Goal: Information Seeking & Learning: Learn about a topic

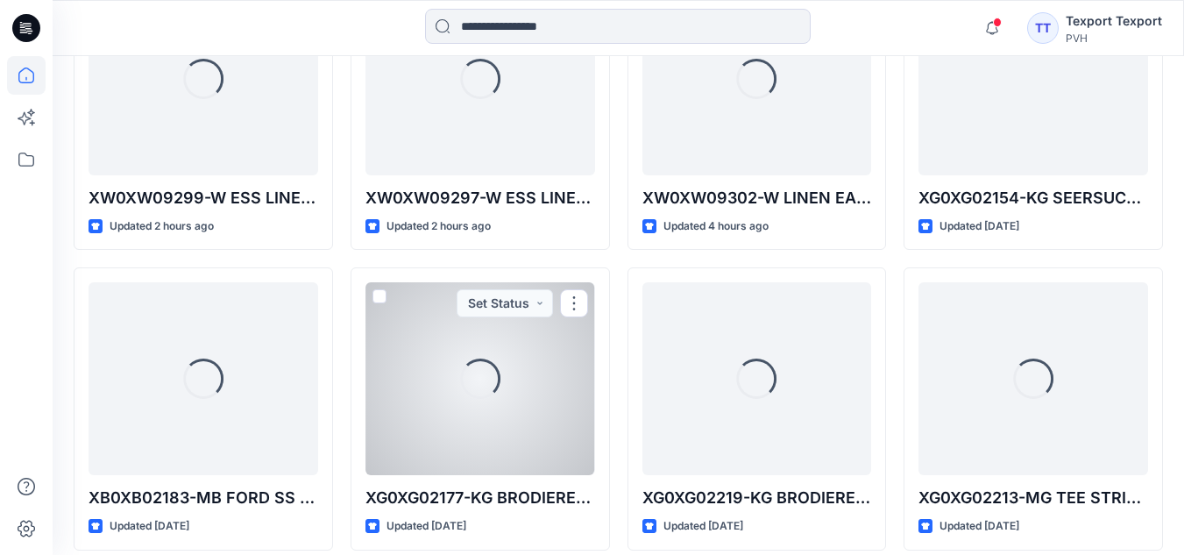
scroll to position [526, 0]
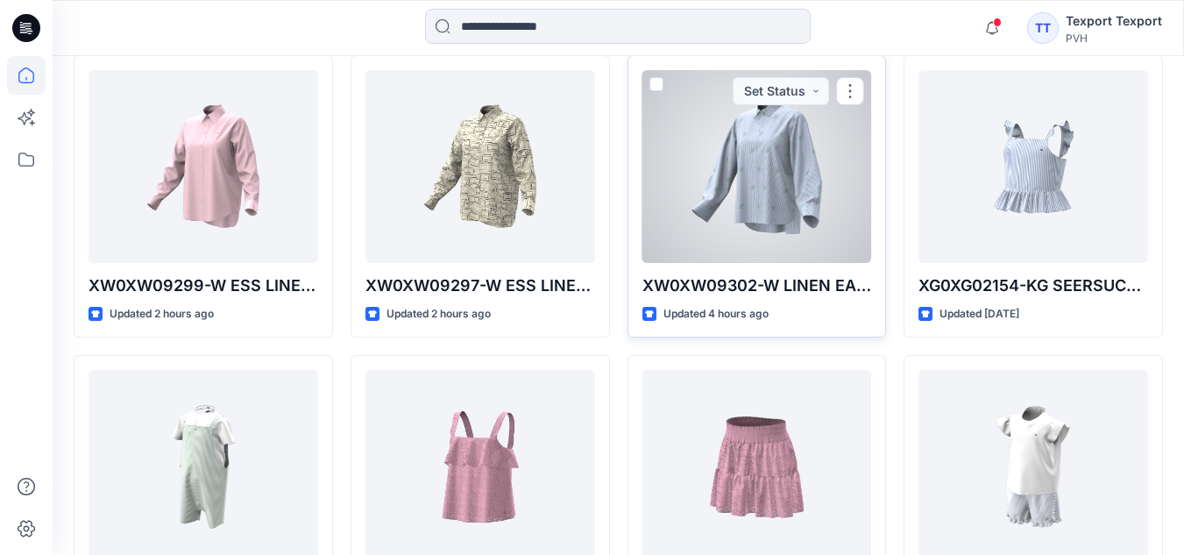
click at [784, 215] on div at bounding box center [757, 166] width 230 height 193
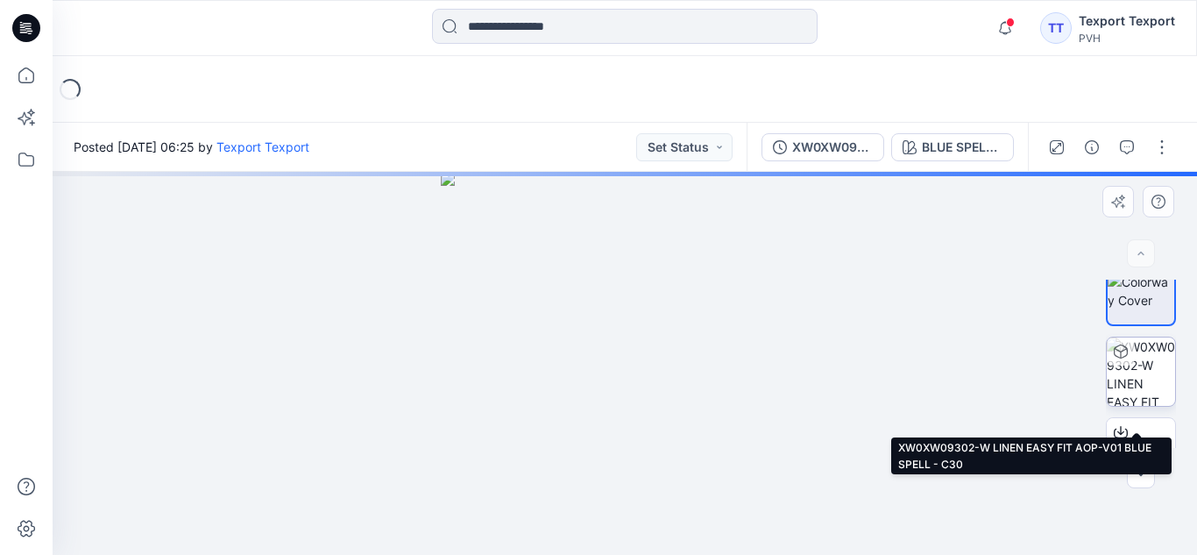
scroll to position [63, 0]
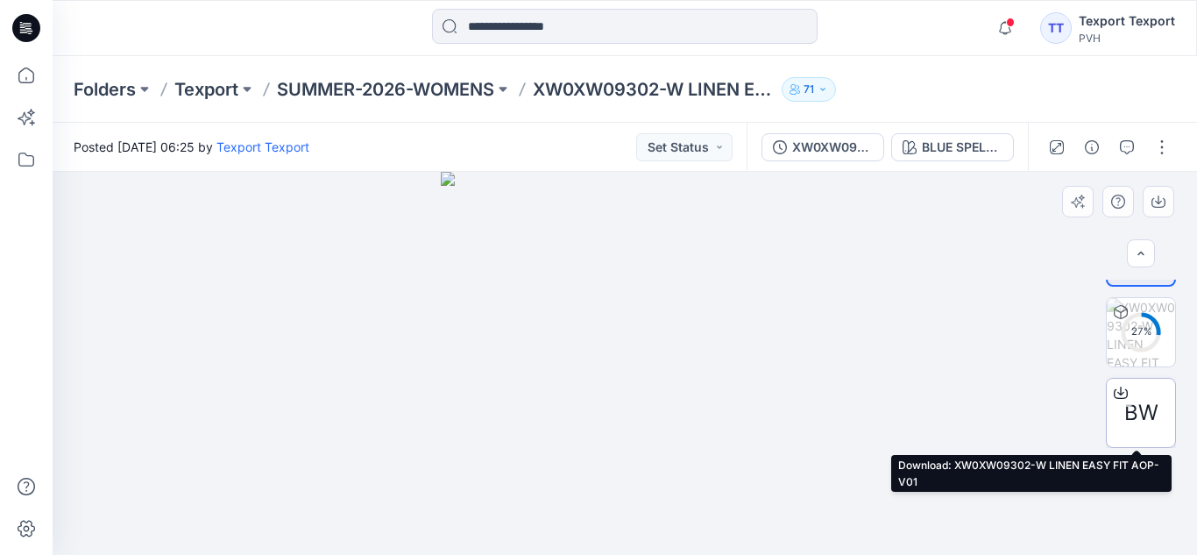
click at [1134, 404] on span "BW" at bounding box center [1141, 413] width 34 height 32
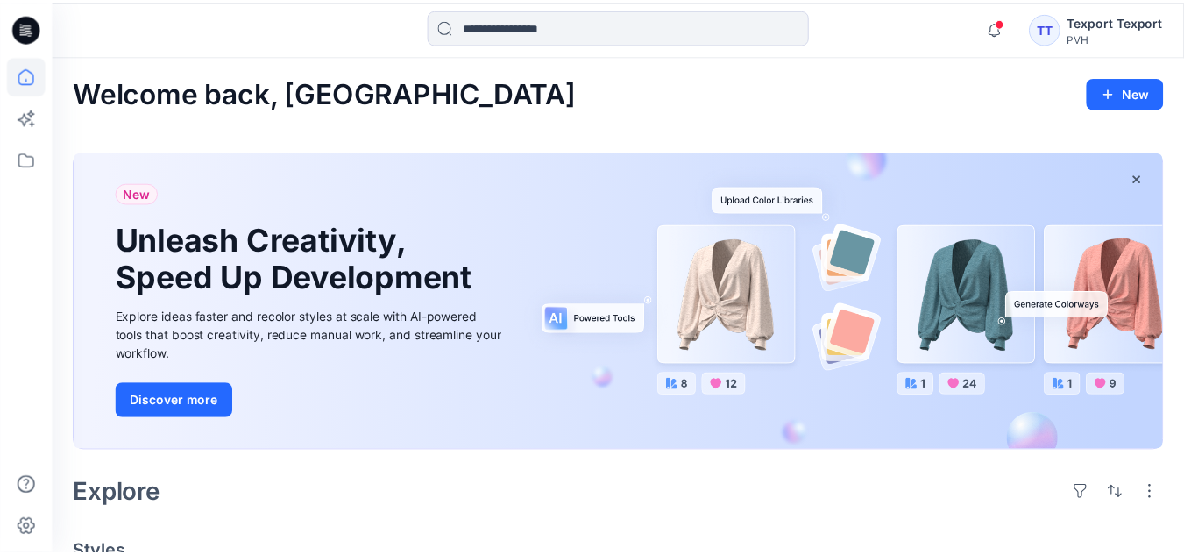
scroll to position [526, 0]
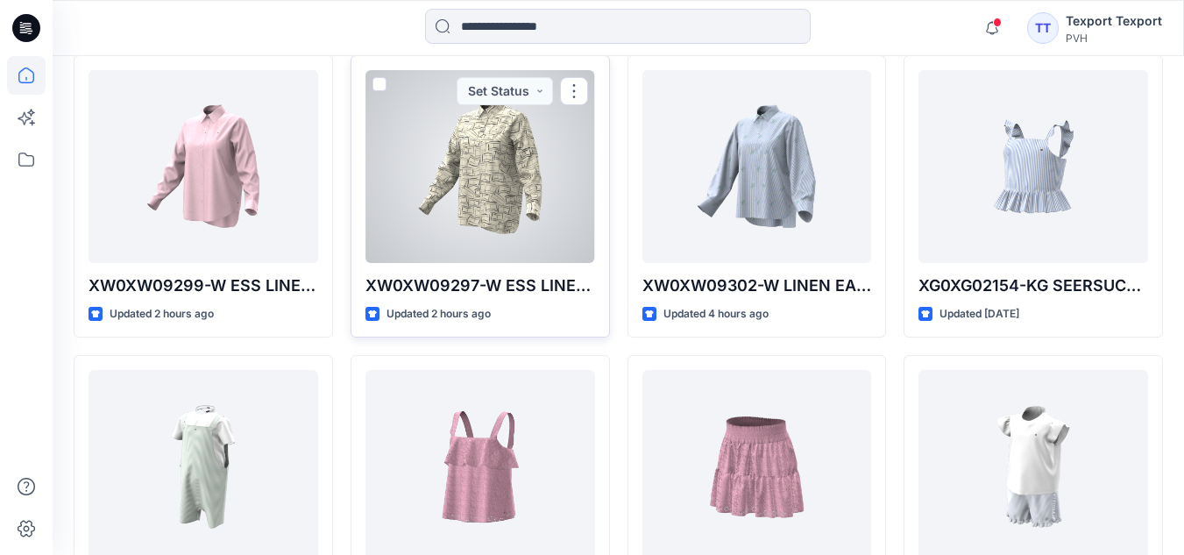
click at [495, 195] on div at bounding box center [480, 166] width 230 height 193
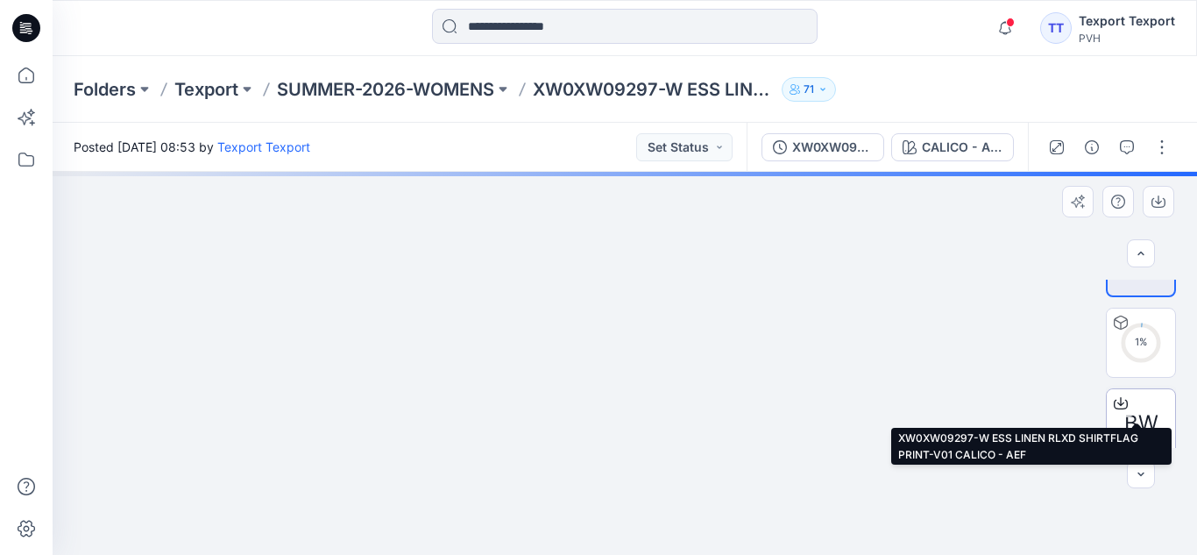
scroll to position [63, 0]
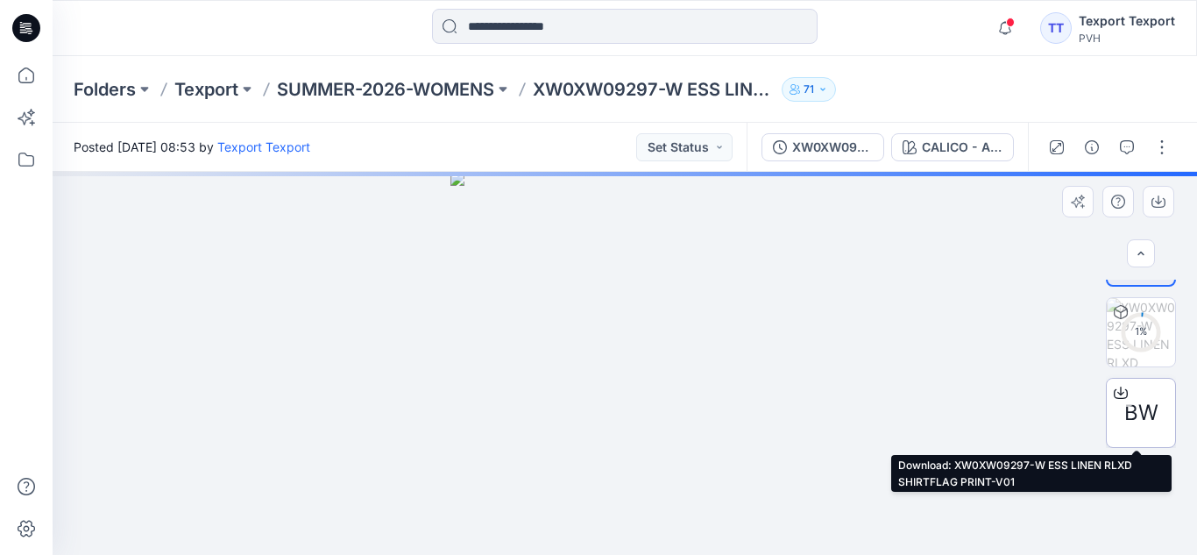
click at [1131, 424] on span "BW" at bounding box center [1141, 413] width 34 height 32
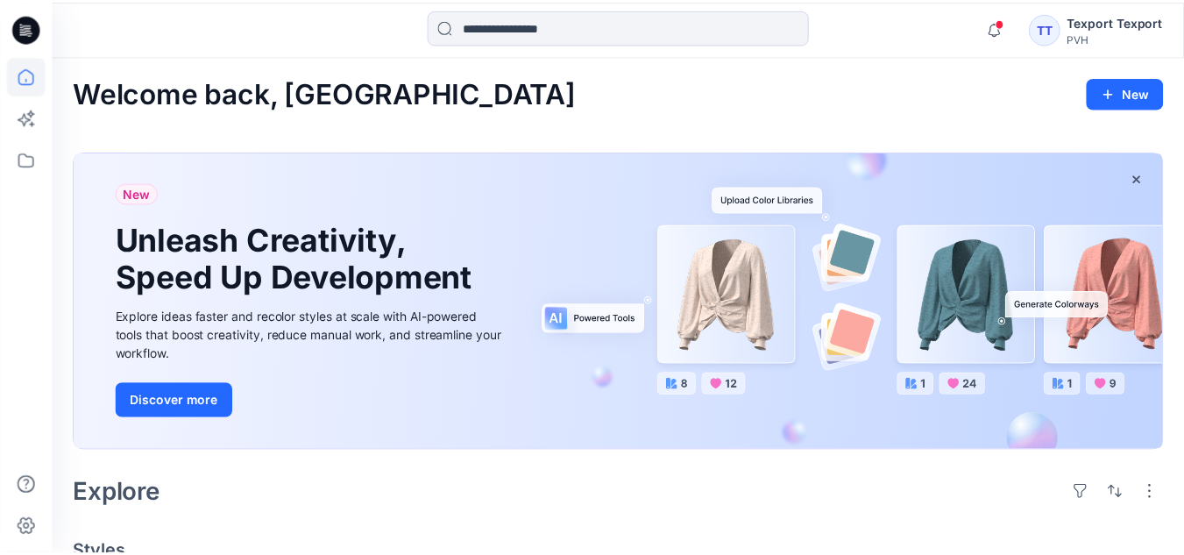
scroll to position [526, 0]
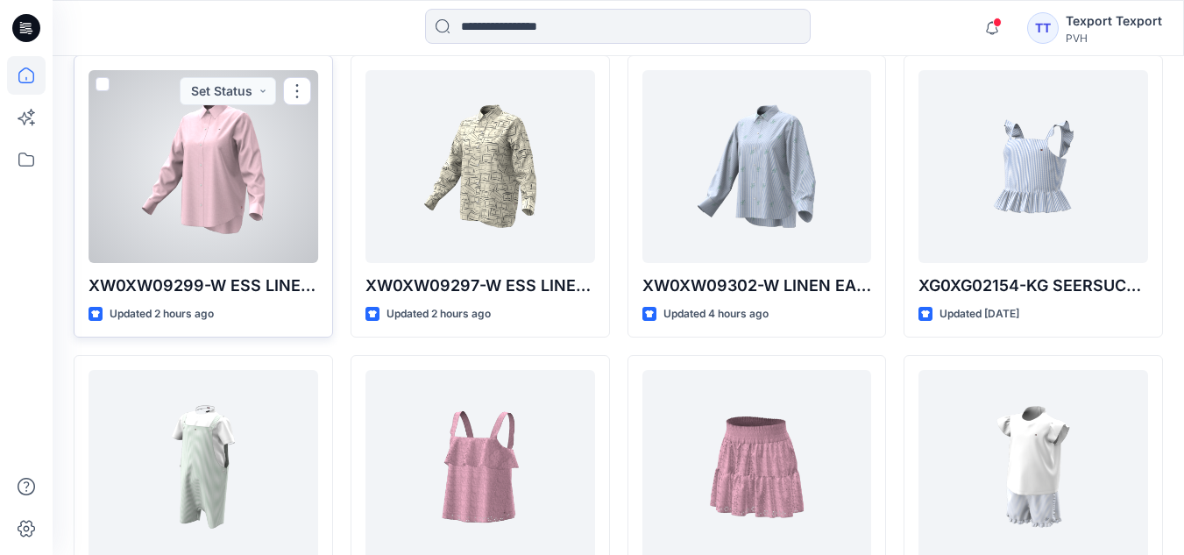
click at [219, 190] on div at bounding box center [204, 166] width 230 height 193
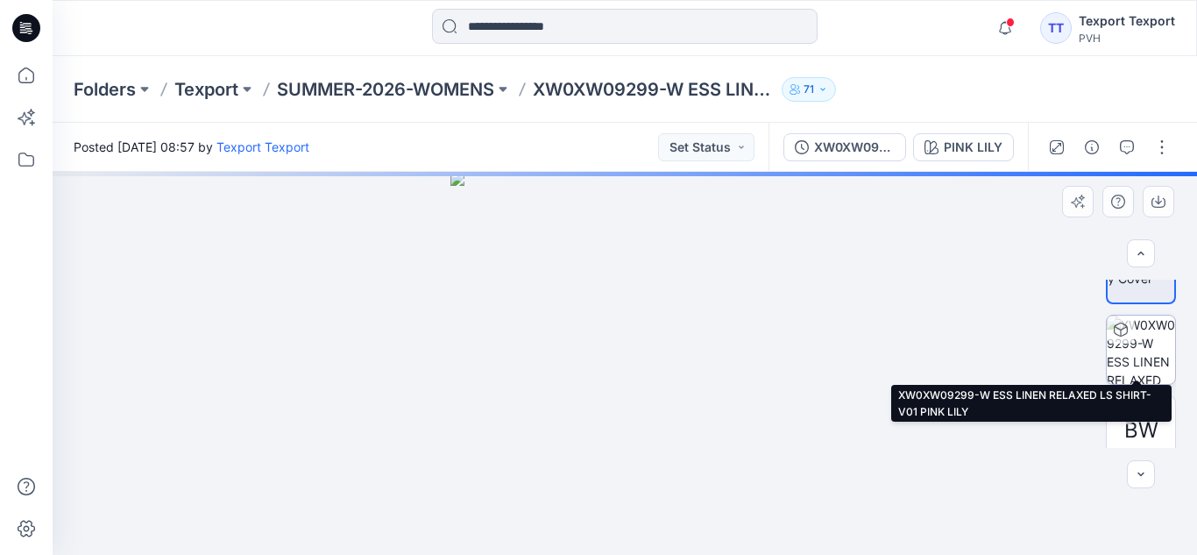
scroll to position [63, 0]
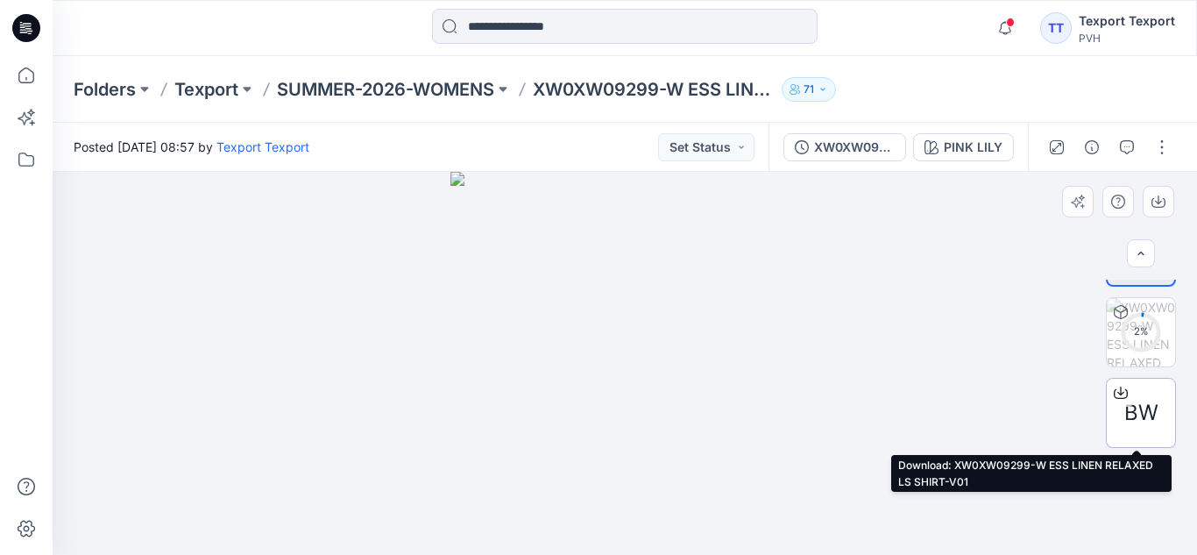
click at [1136, 411] on span "BW" at bounding box center [1141, 413] width 34 height 32
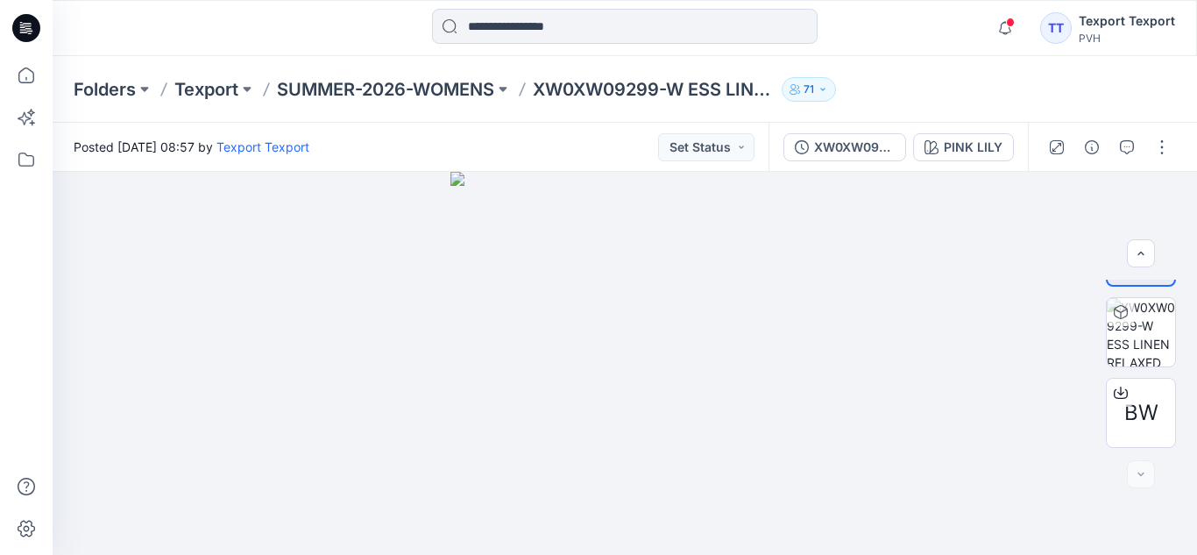
click at [948, 103] on div "Folders Texport SUMMER-2026-WOMENS XW0XW09299-W ESS LINEN RELAXED LS SHIRT-V01 …" at bounding box center [625, 89] width 1144 height 67
